Goal: Task Accomplishment & Management: Use online tool/utility

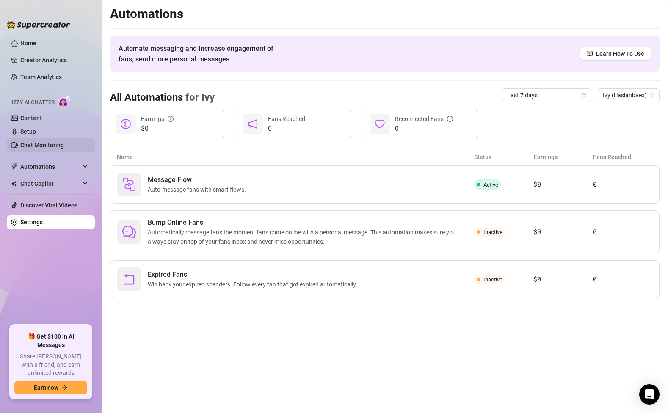
click at [54, 144] on link "Chat Monitoring" at bounding box center [42, 145] width 44 height 7
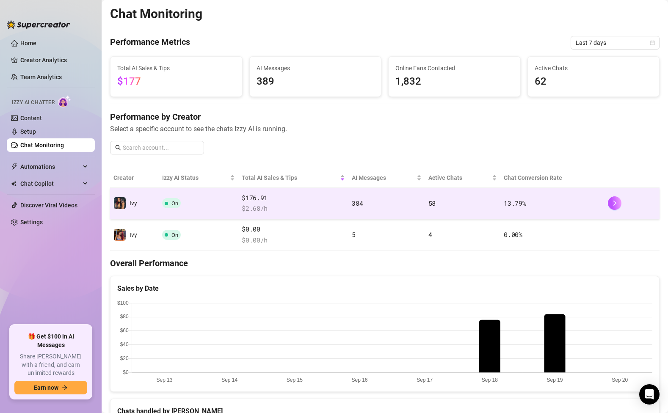
click at [221, 204] on td "On" at bounding box center [199, 203] width 80 height 31
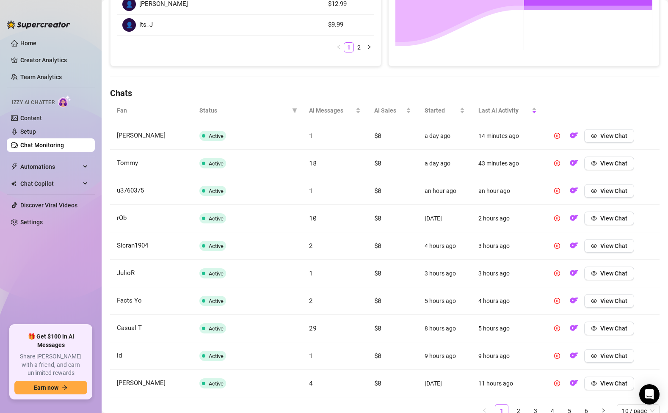
scroll to position [253, 0]
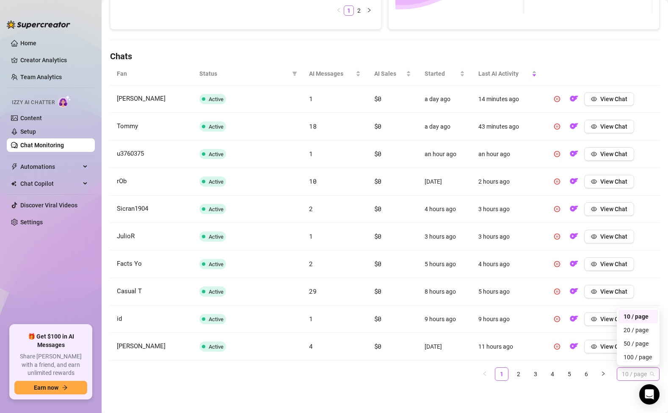
click at [635, 376] on span "10 / page" at bounding box center [638, 374] width 33 height 13
click at [641, 357] on div "100 / page" at bounding box center [637, 356] width 29 height 9
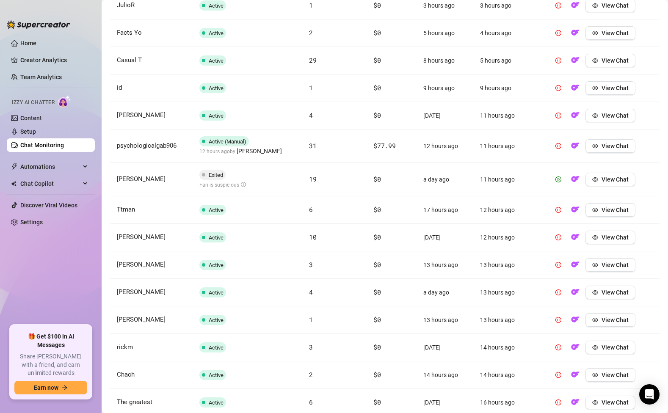
scroll to position [0, 0]
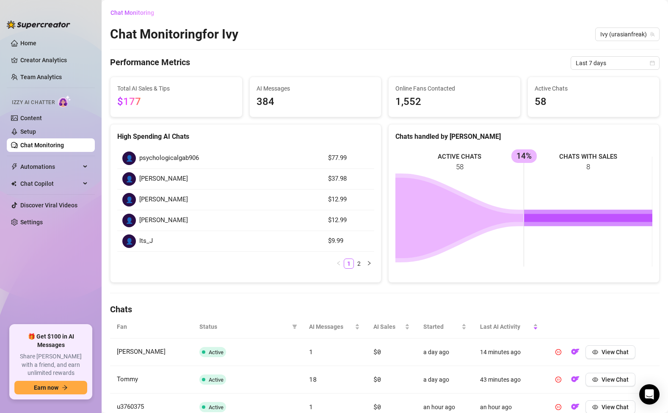
click at [47, 147] on link "Chat Monitoring" at bounding box center [42, 145] width 44 height 7
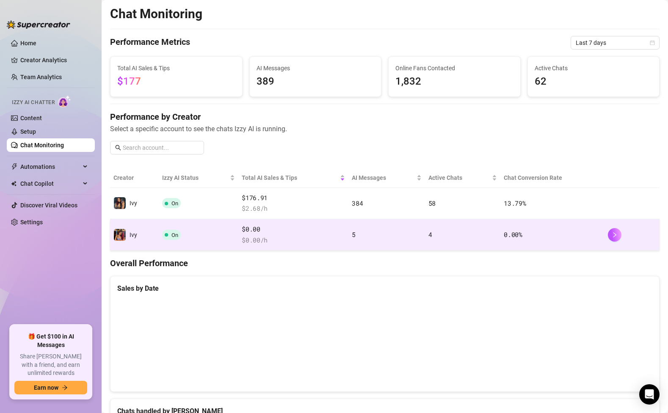
click at [156, 227] on td "Ivy" at bounding box center [134, 234] width 49 height 31
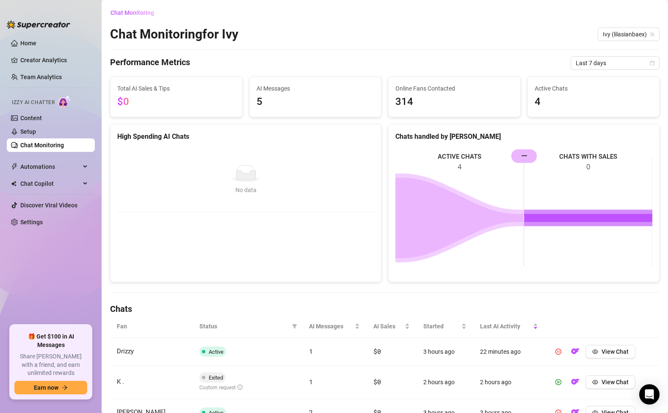
scroll to position [94, 0]
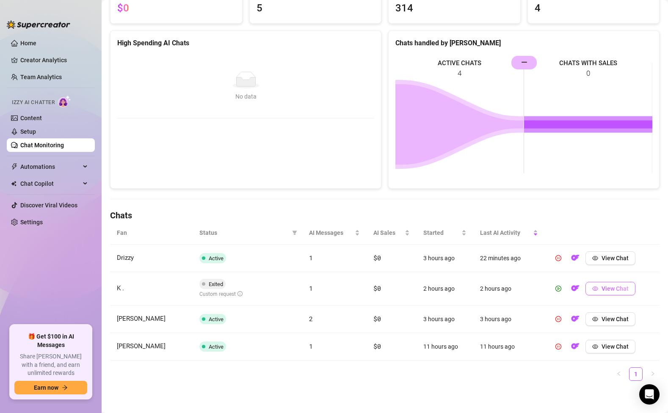
click at [612, 292] on span "View Chat" at bounding box center [614, 288] width 27 height 7
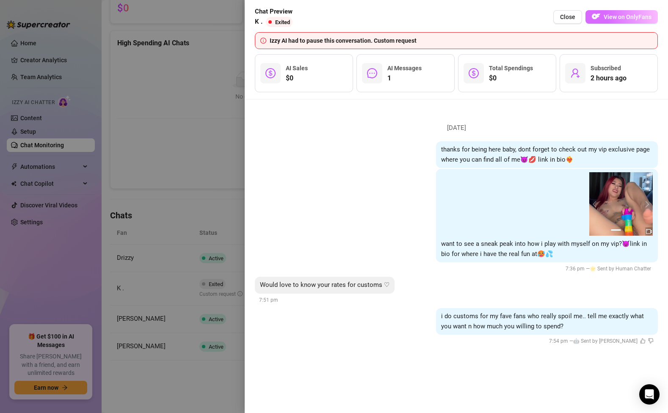
click at [636, 16] on span "View on OnlyFans" at bounding box center [627, 17] width 48 height 7
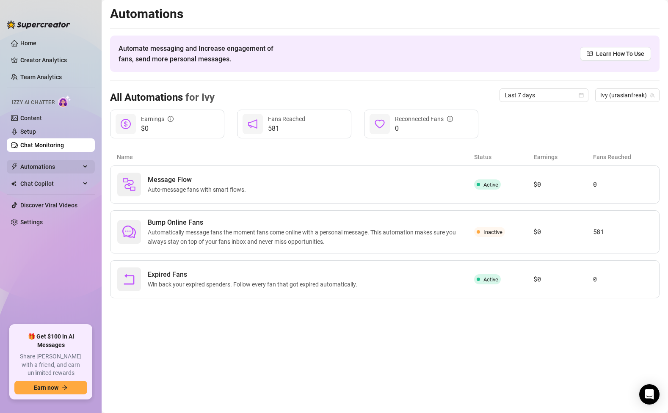
click at [44, 171] on span "Automations" at bounding box center [50, 167] width 60 height 14
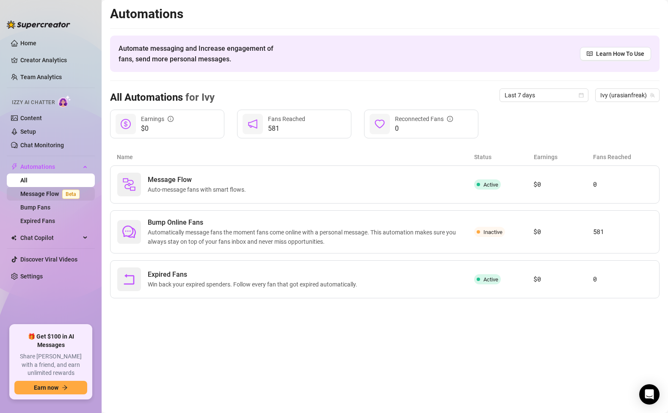
click at [43, 196] on link "Message Flow Beta" at bounding box center [51, 193] width 63 height 7
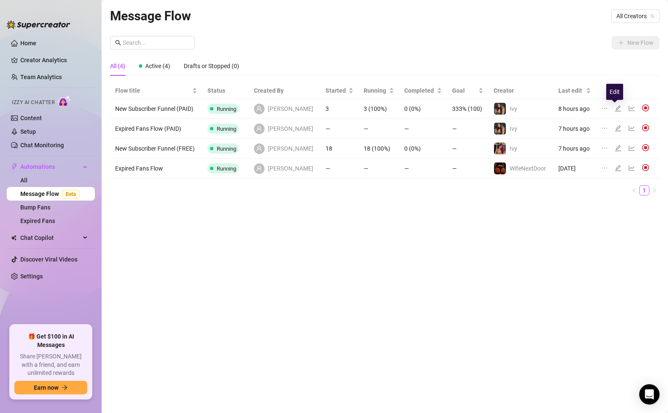
click at [614, 107] on icon "edit" at bounding box center [617, 108] width 7 height 7
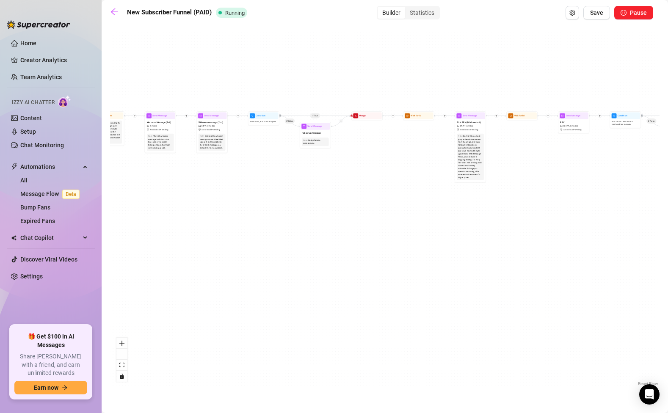
drag, startPoint x: 162, startPoint y: 229, endPoint x: 226, endPoint y: 242, distance: 64.6
click at [226, 242] on div "If True If True If True If False If False If False If True If False Merge Merge…" at bounding box center [384, 208] width 549 height 361
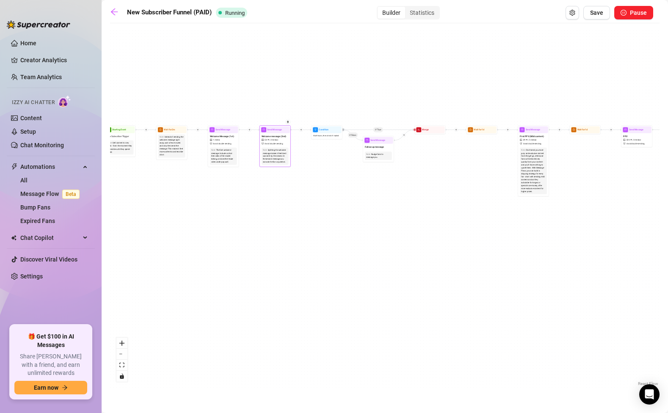
click at [275, 135] on span "Welcome message (2nd)" at bounding box center [274, 136] width 25 height 3
type textarea "heres a sneak peek into how i like to play with myself🤭hope you decide to join …"
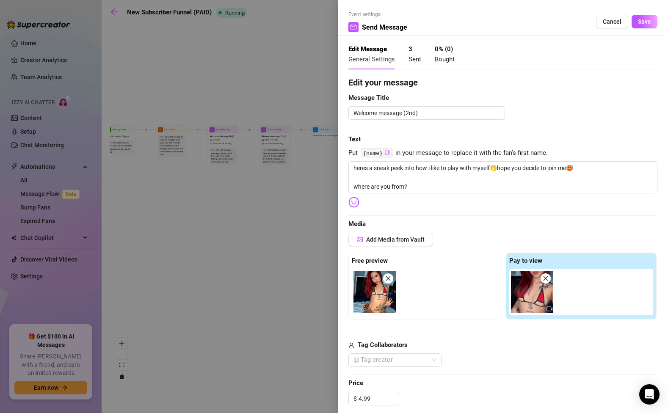
click at [234, 232] on div at bounding box center [334, 206] width 668 height 413
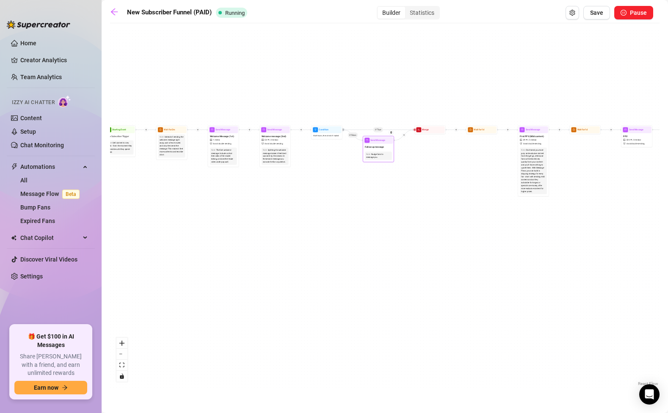
click at [376, 139] on span "Send Message" at bounding box center [377, 139] width 14 height 3
type textarea "hi baby just checking in on you🥰wryd rn?"
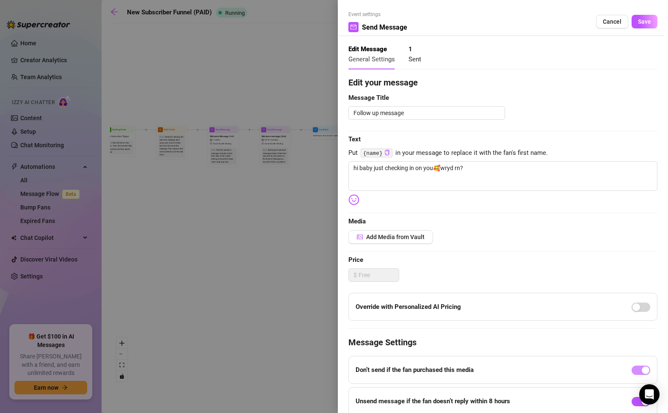
click at [253, 216] on div at bounding box center [334, 206] width 668 height 413
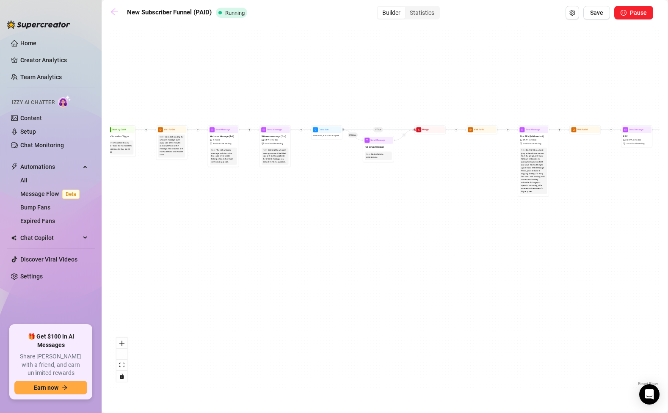
click at [113, 12] on icon "arrow-left" at bounding box center [114, 12] width 8 height 8
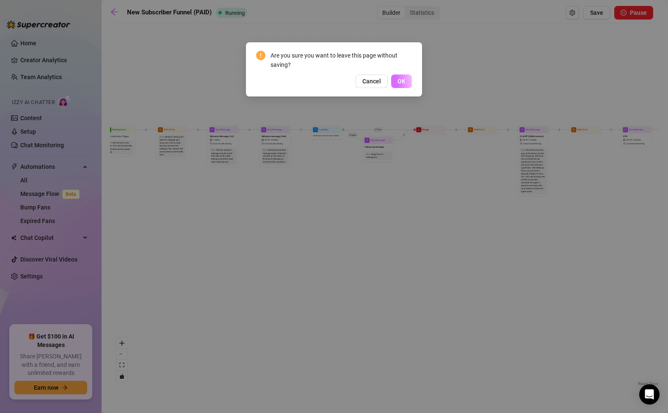
click at [402, 79] on span "OK" at bounding box center [401, 81] width 8 height 7
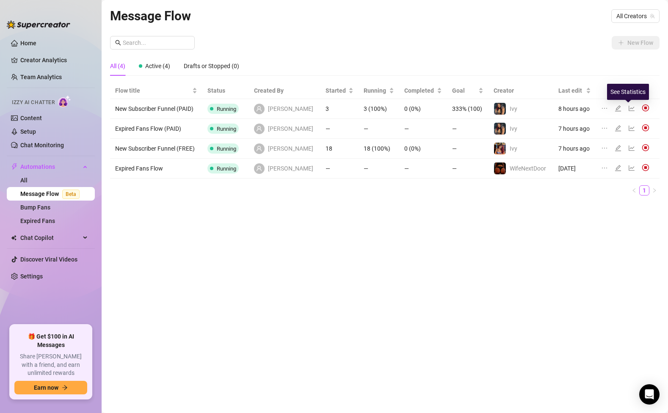
click at [629, 107] on icon "line-chart" at bounding box center [631, 108] width 7 height 7
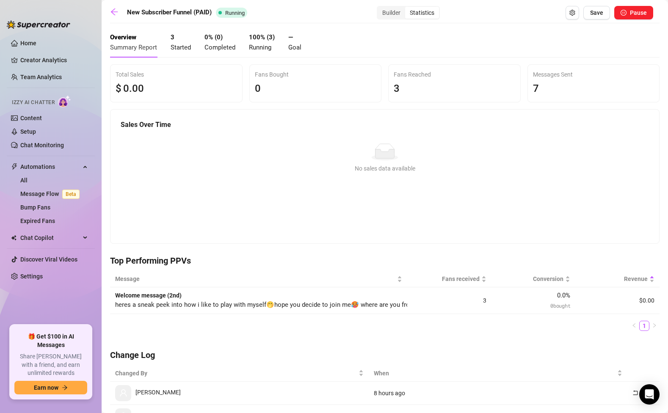
drag, startPoint x: 178, startPoint y: 30, endPoint x: 177, endPoint y: 36, distance: 6.5
click at [178, 31] on div "3 Started" at bounding box center [181, 43] width 20 height 30
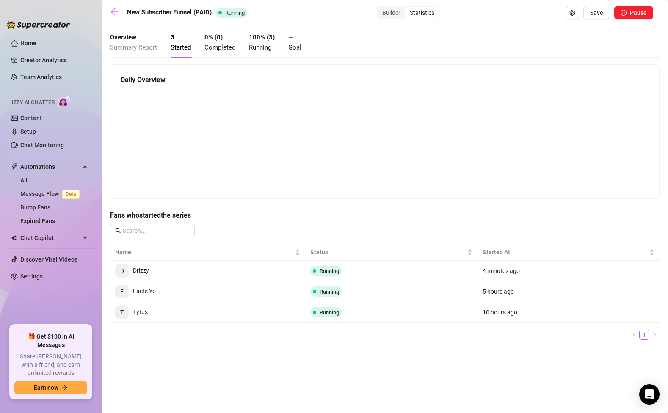
click at [141, 268] on span "D Drizzy" at bounding box center [132, 270] width 34 height 7
click at [499, 279] on td "4 minutes ago" at bounding box center [568, 271] width 182 height 21
drag, startPoint x: 140, startPoint y: 275, endPoint x: 296, endPoint y: 269, distance: 155.8
click at [140, 275] on td "D Drizzy" at bounding box center [207, 271] width 195 height 21
click at [317, 269] on span "Running" at bounding box center [325, 271] width 31 height 10
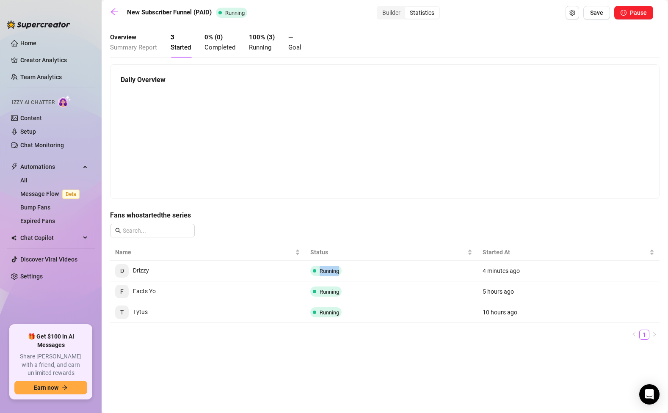
click at [317, 269] on span "Running" at bounding box center [325, 271] width 31 height 10
click at [140, 273] on span "D Drizzy" at bounding box center [132, 270] width 34 height 7
